Goal: Information Seeking & Learning: Compare options

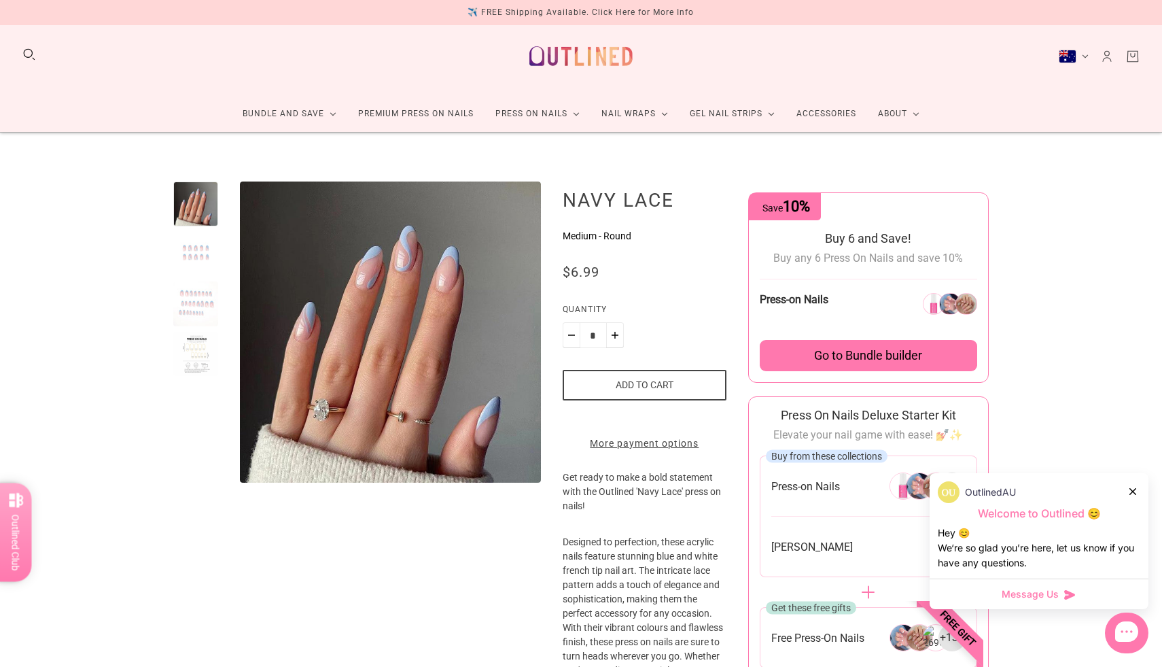
click at [210, 251] on div at bounding box center [195, 254] width 45 height 45
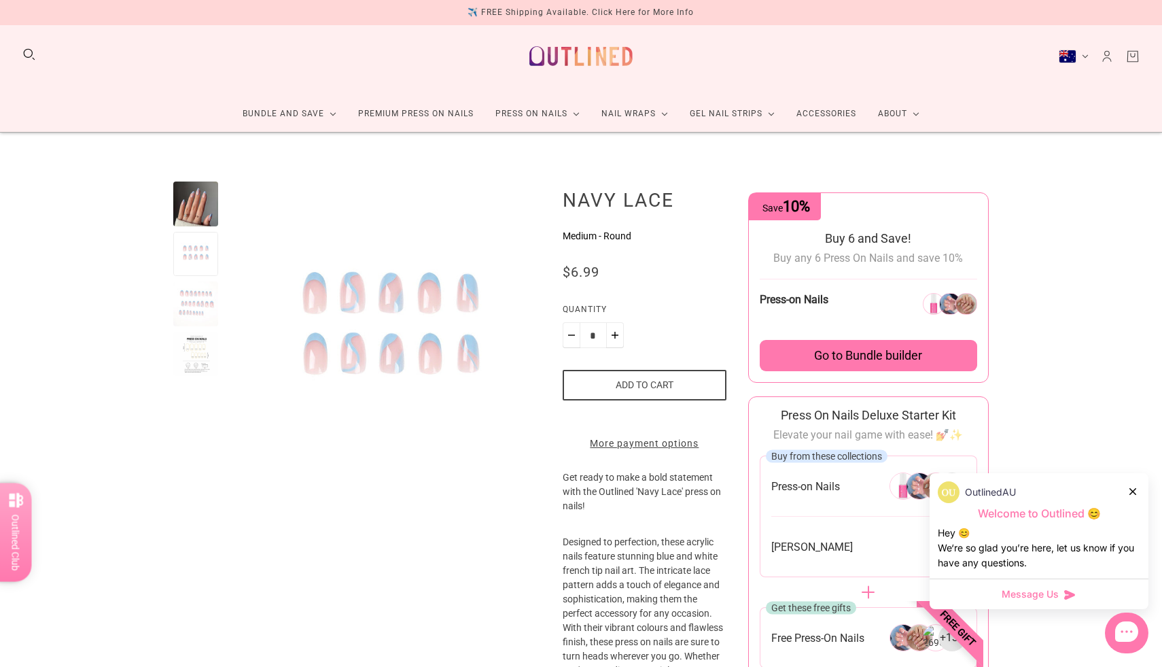
click at [205, 298] on div at bounding box center [195, 303] width 45 height 45
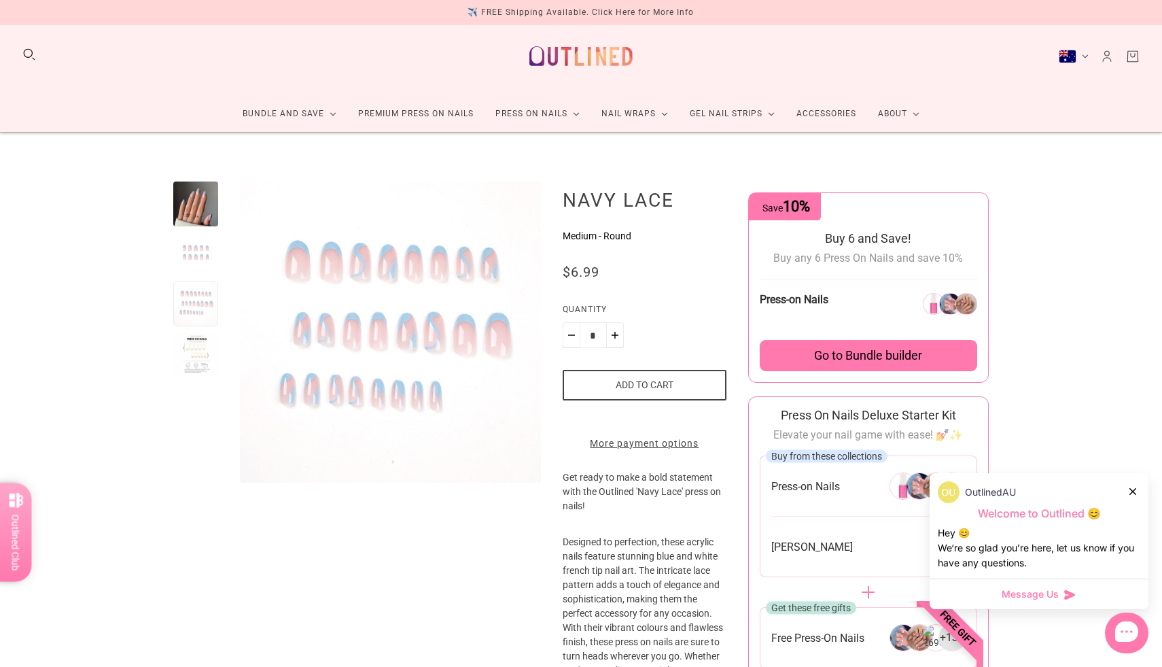
click at [195, 354] on div at bounding box center [195, 354] width 45 height 45
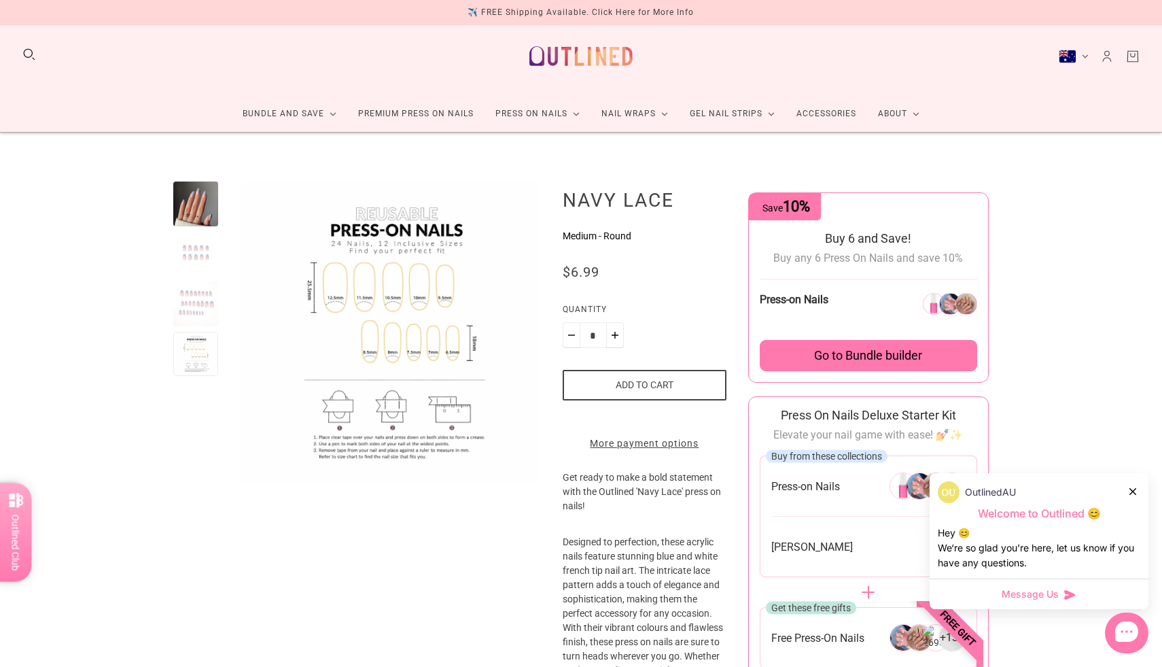
click at [188, 202] on div at bounding box center [195, 203] width 45 height 45
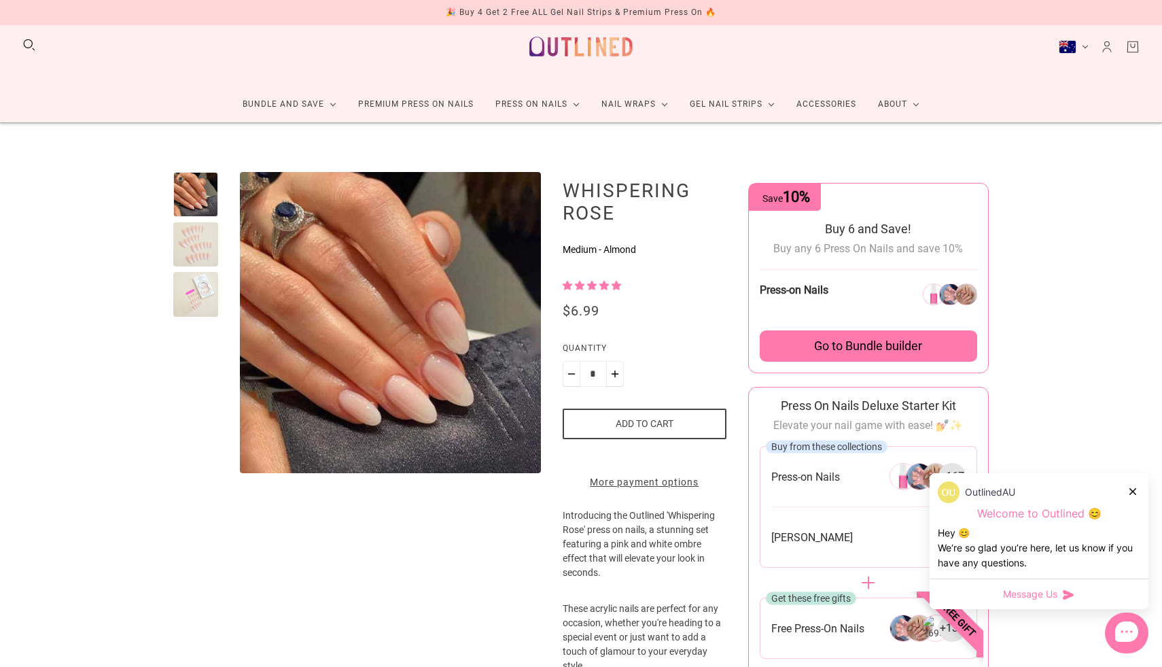
click at [190, 228] on div at bounding box center [195, 244] width 45 height 45
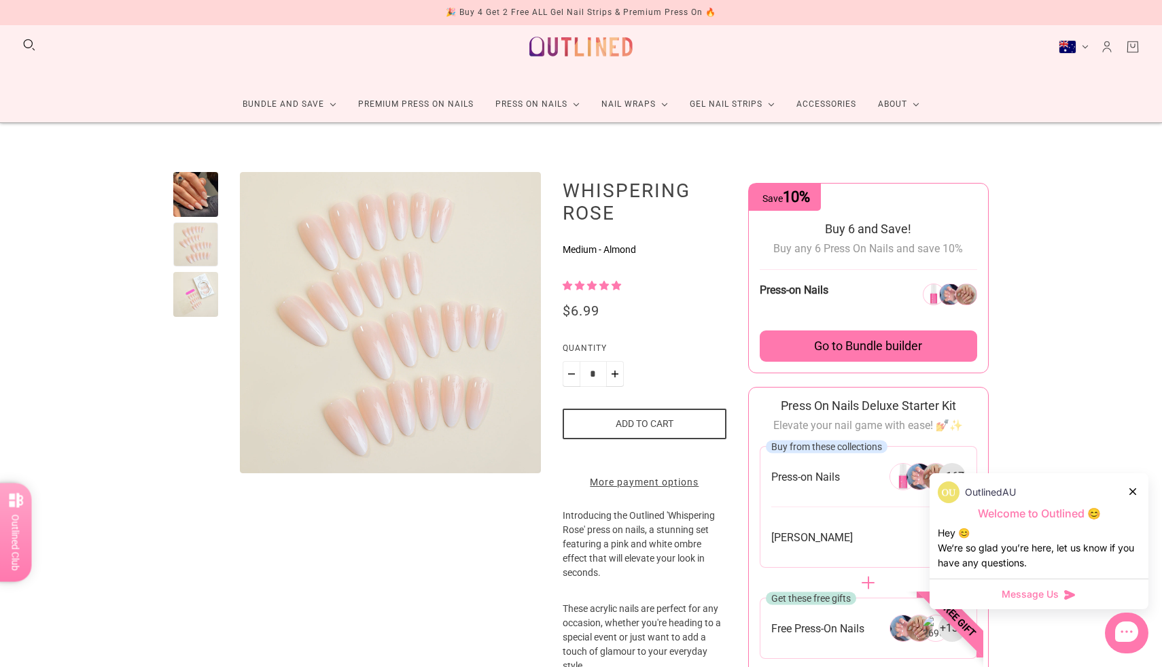
click at [197, 283] on div at bounding box center [195, 294] width 45 height 45
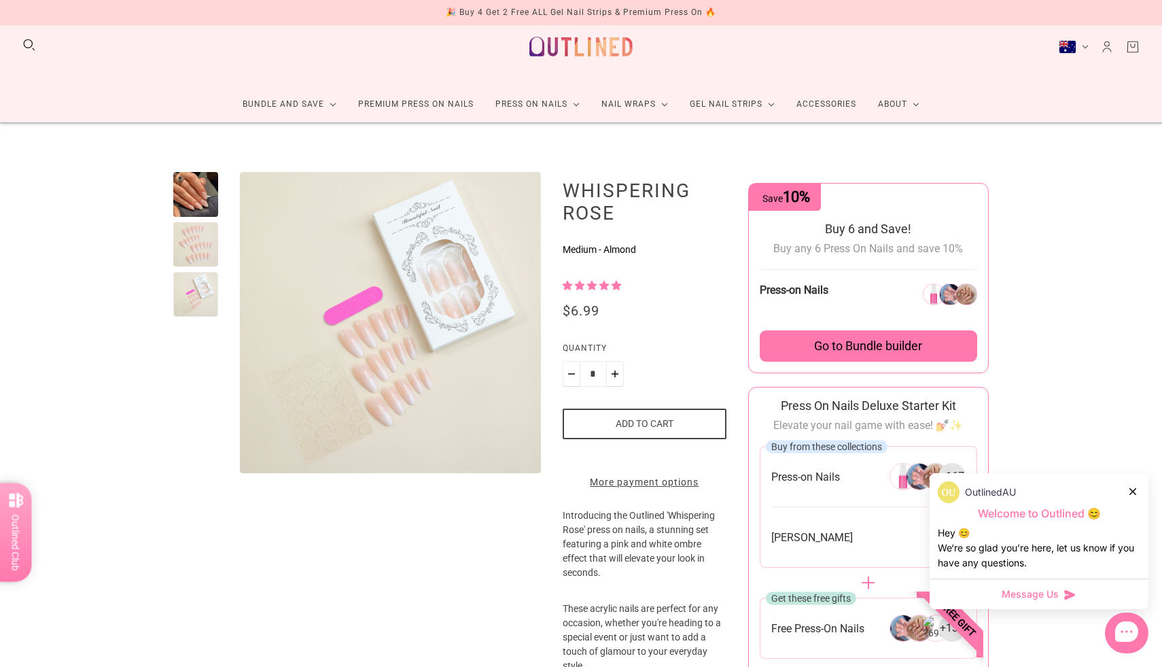
click at [205, 204] on div at bounding box center [195, 194] width 45 height 45
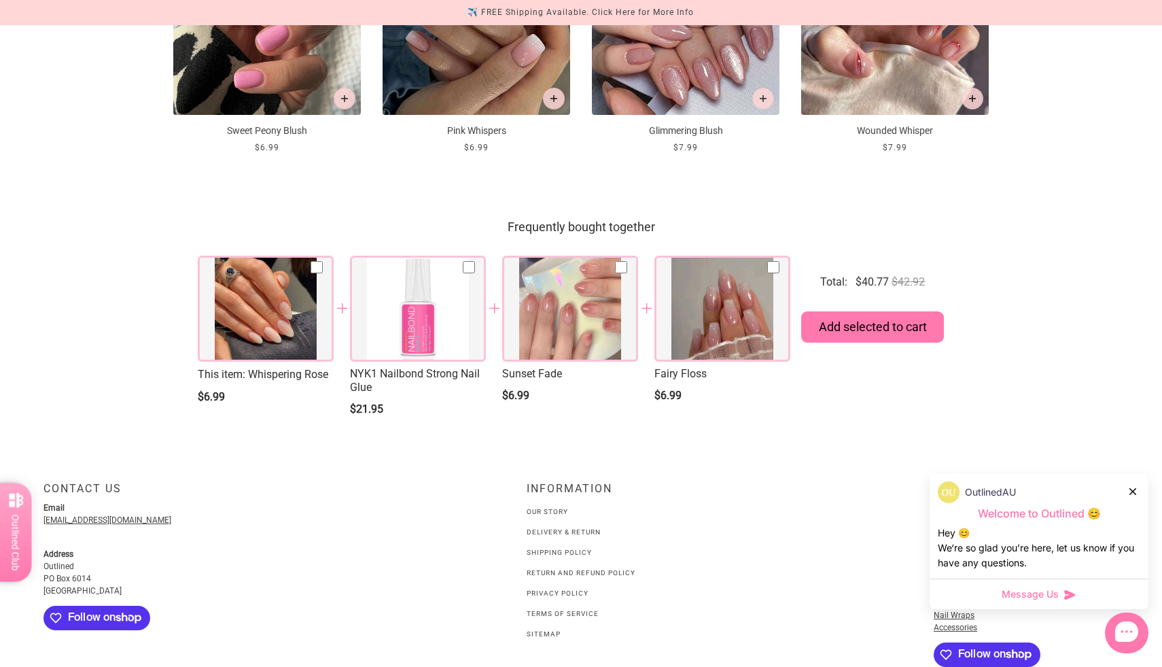
scroll to position [1938, 0]
